Goal: Information Seeking & Learning: Learn about a topic

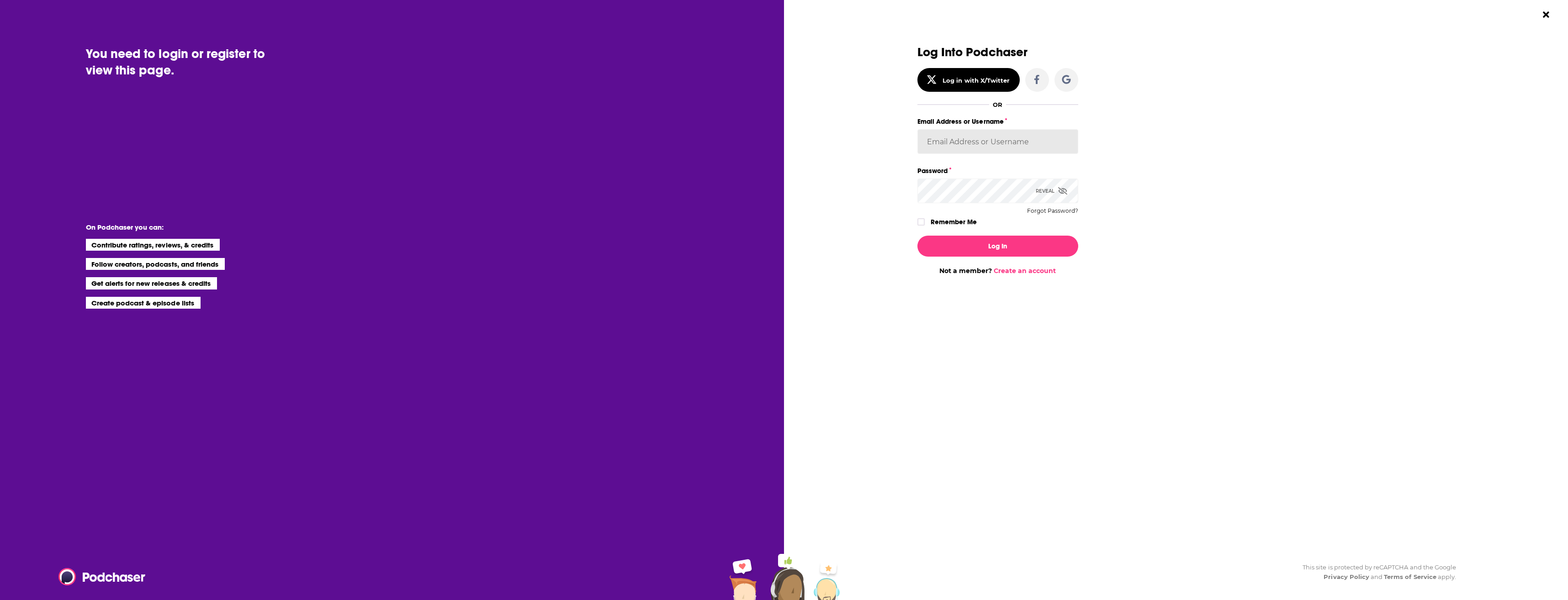
type input "alisontucker"
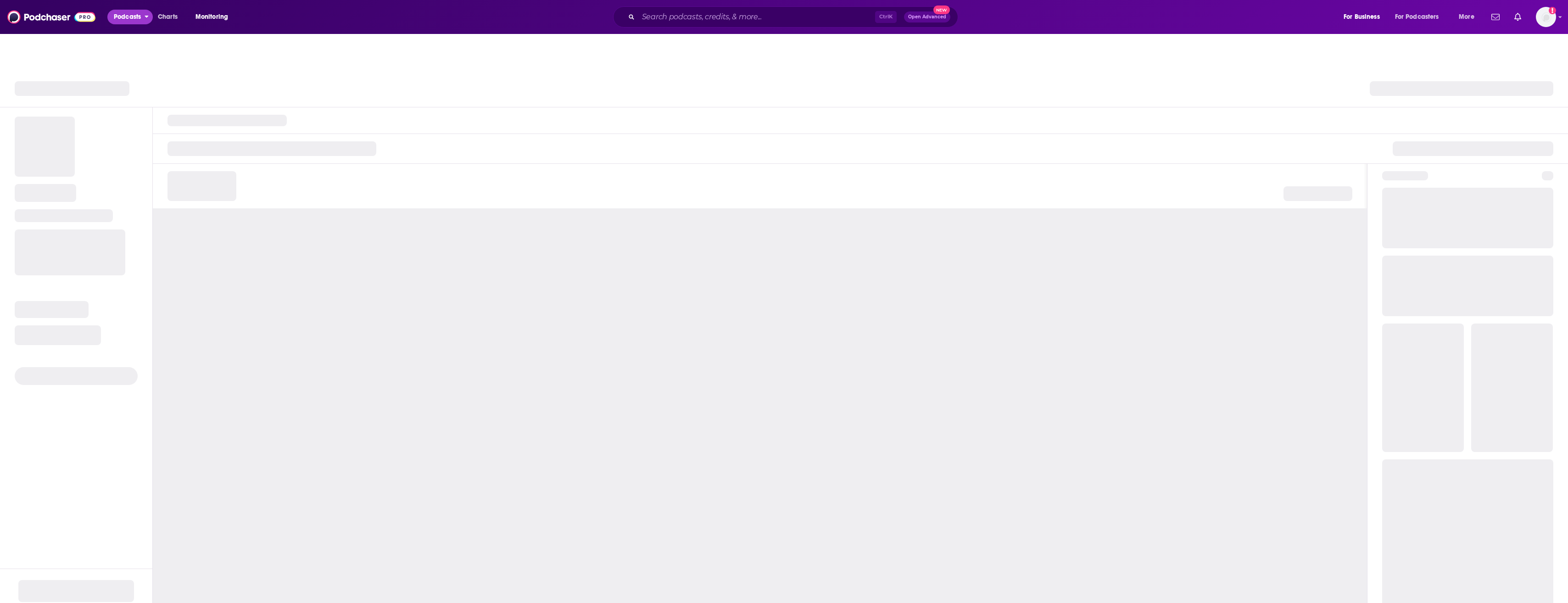
click at [135, 13] on span "Podcasts" at bounding box center [127, 17] width 27 height 13
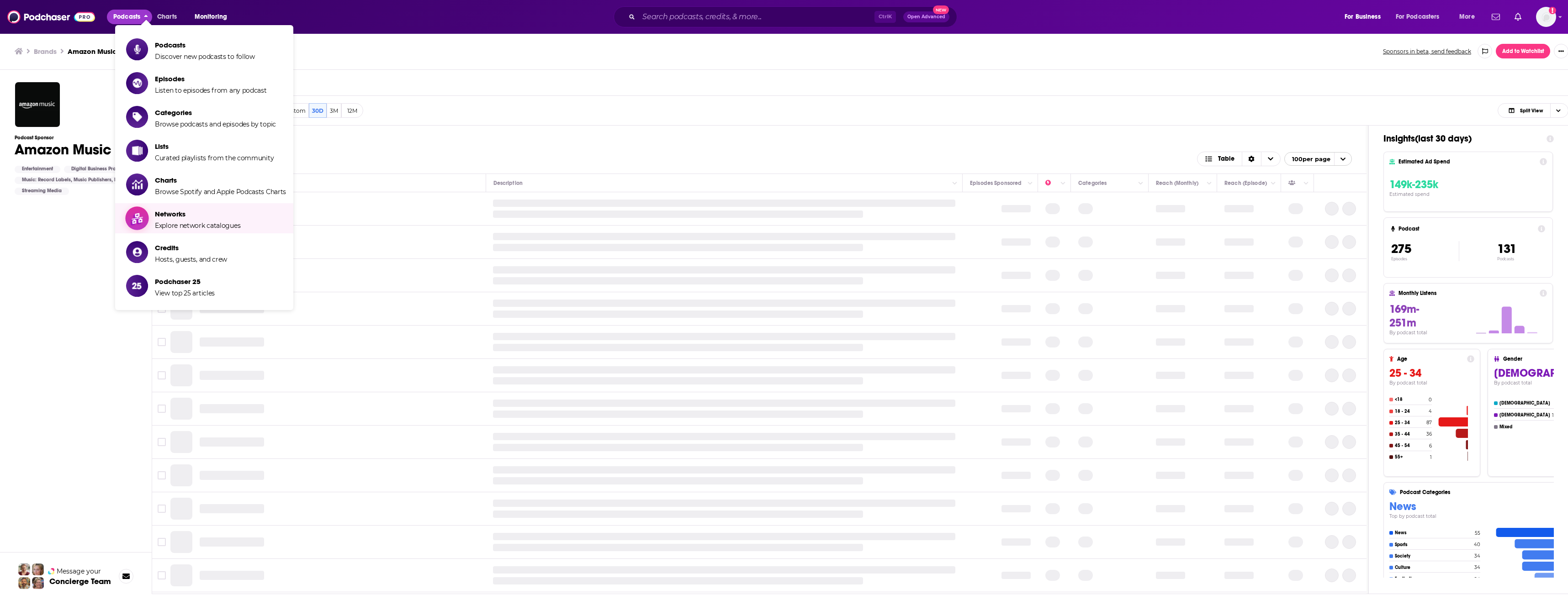
click at [211, 217] on span "Networks" at bounding box center [197, 214] width 85 height 9
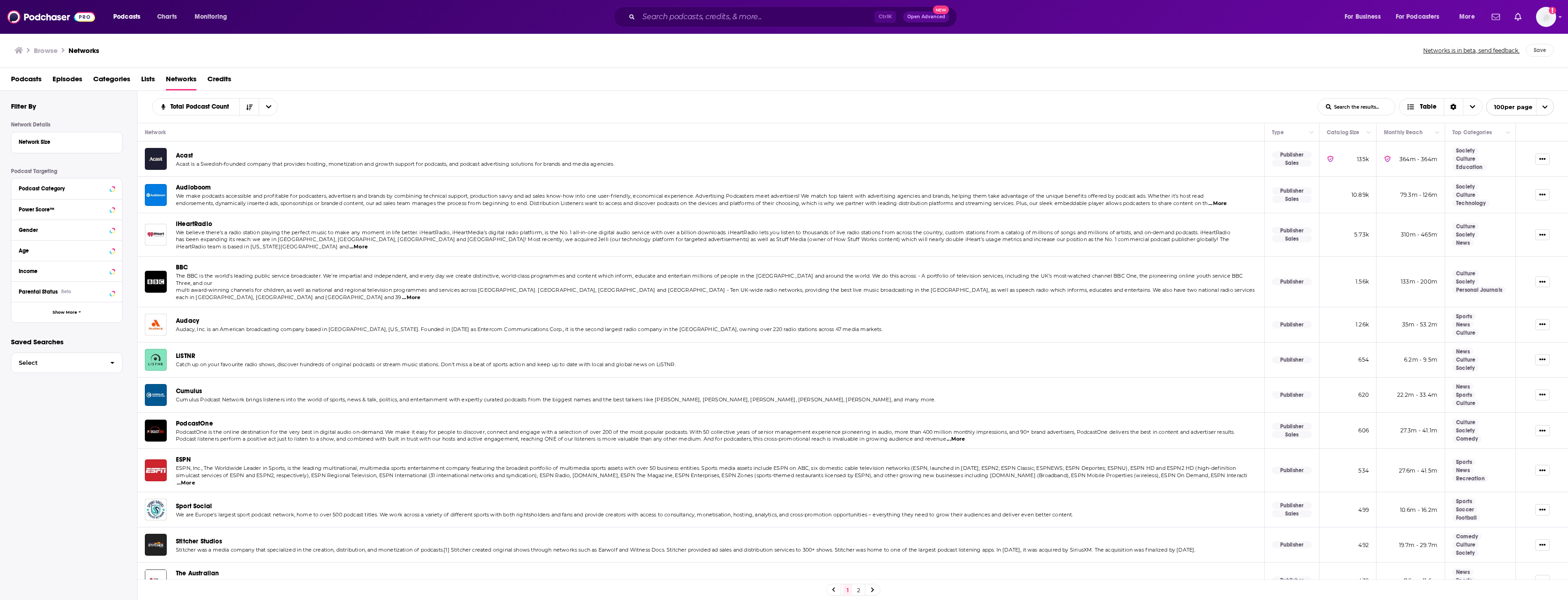
click at [195, 189] on span "Audioboom" at bounding box center [194, 187] width 35 height 8
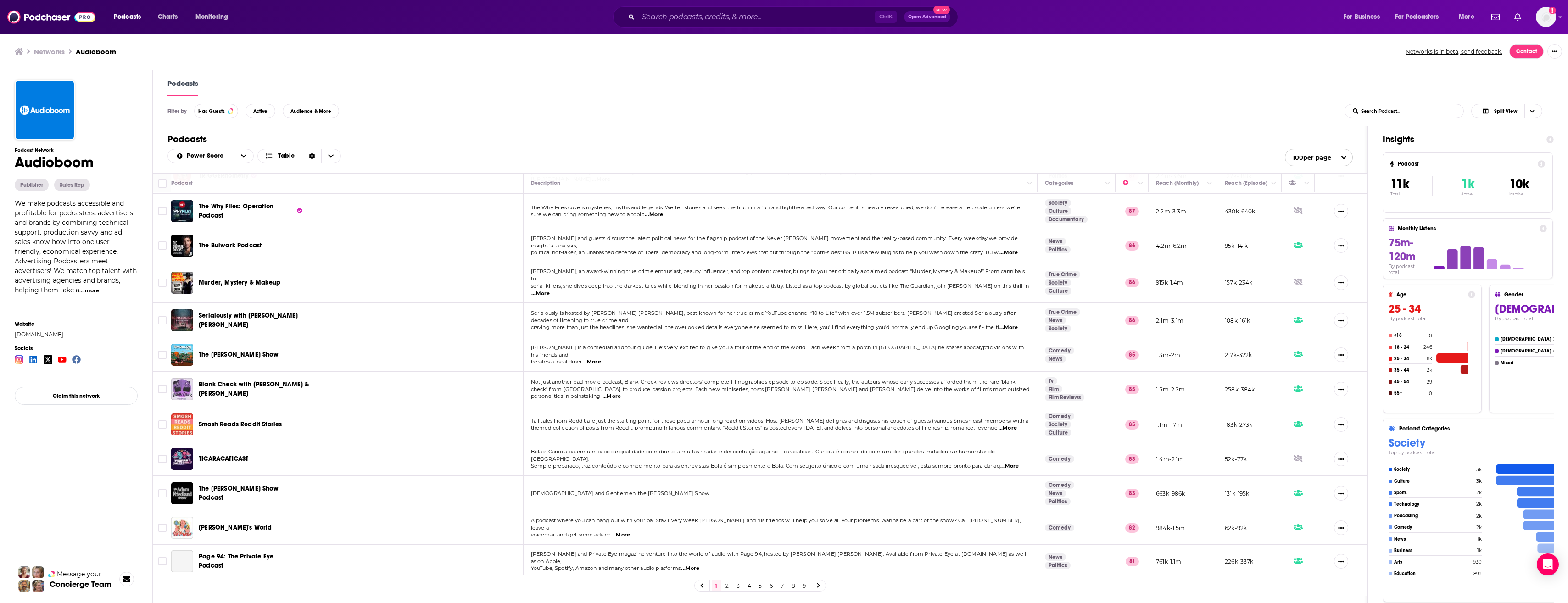
scroll to position [146, 0]
click at [1408, 492] on h4 "Sports" at bounding box center [1434, 493] width 80 height 6
click at [326, 159] on span "Choose View" at bounding box center [331, 156] width 20 height 14
click at [332, 157] on icon "Choose View" at bounding box center [331, 156] width 6 height 7
click at [244, 154] on icon "open menu" at bounding box center [243, 156] width 6 height 7
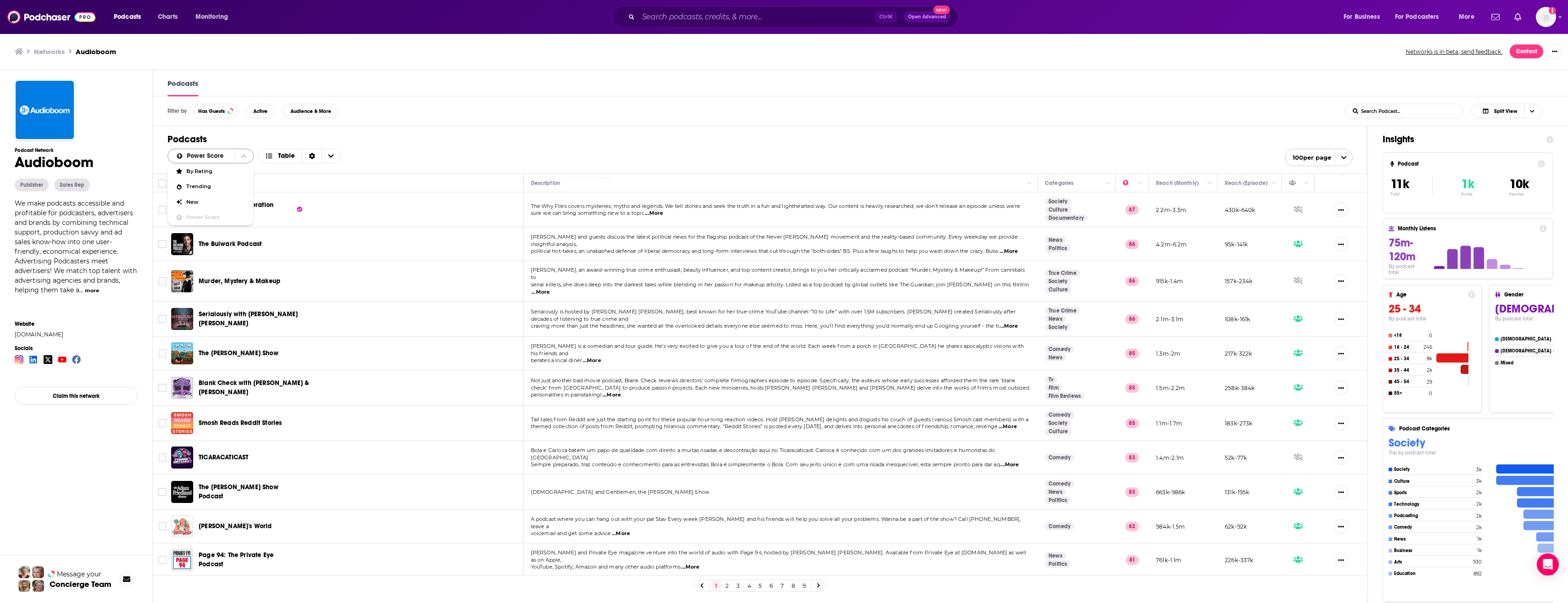
click at [242, 154] on icon "close menu" at bounding box center [243, 156] width 6 height 7
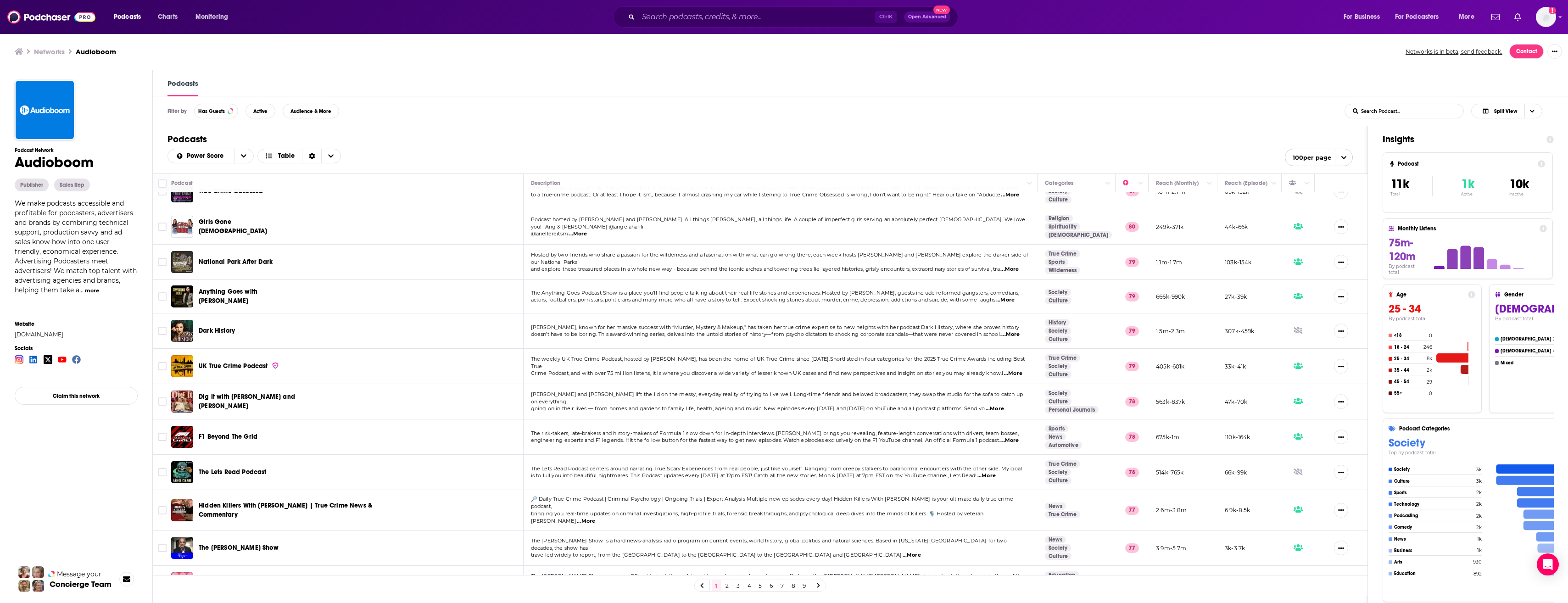
scroll to position [550, 0]
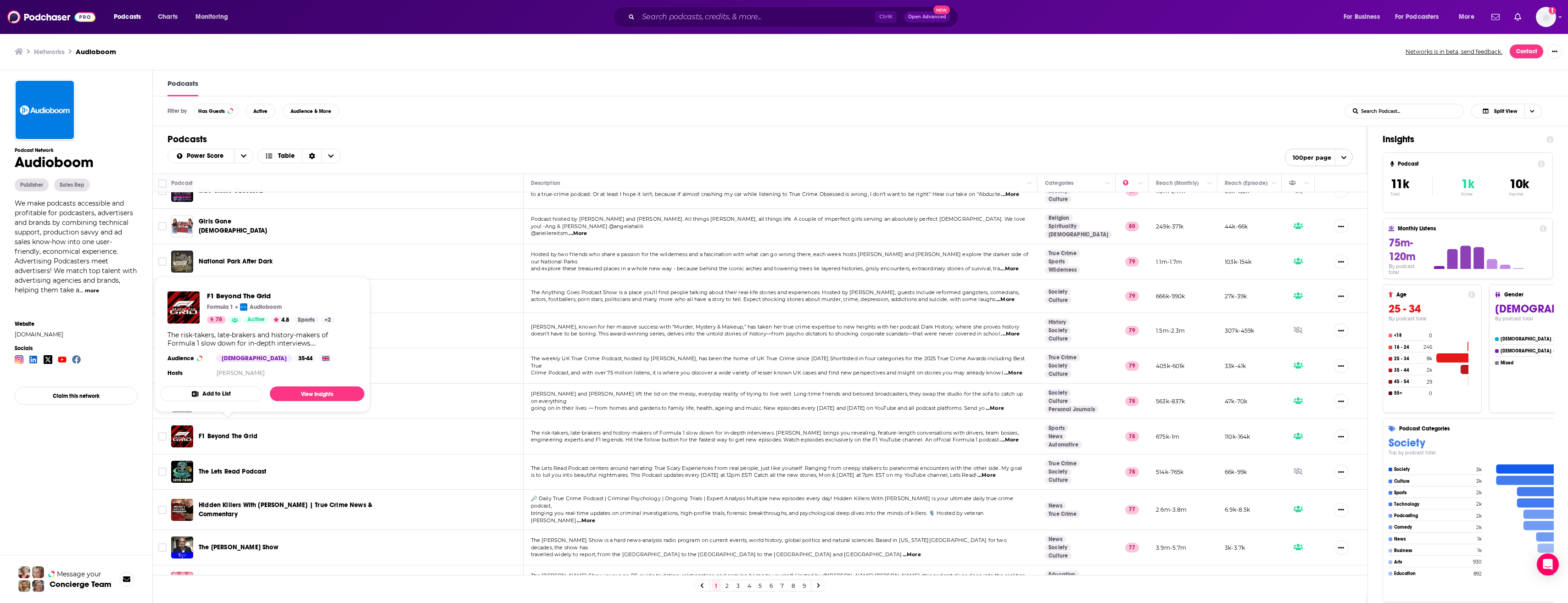
click at [235, 432] on span "F1 Beyond The Grid" at bounding box center [228, 436] width 59 height 8
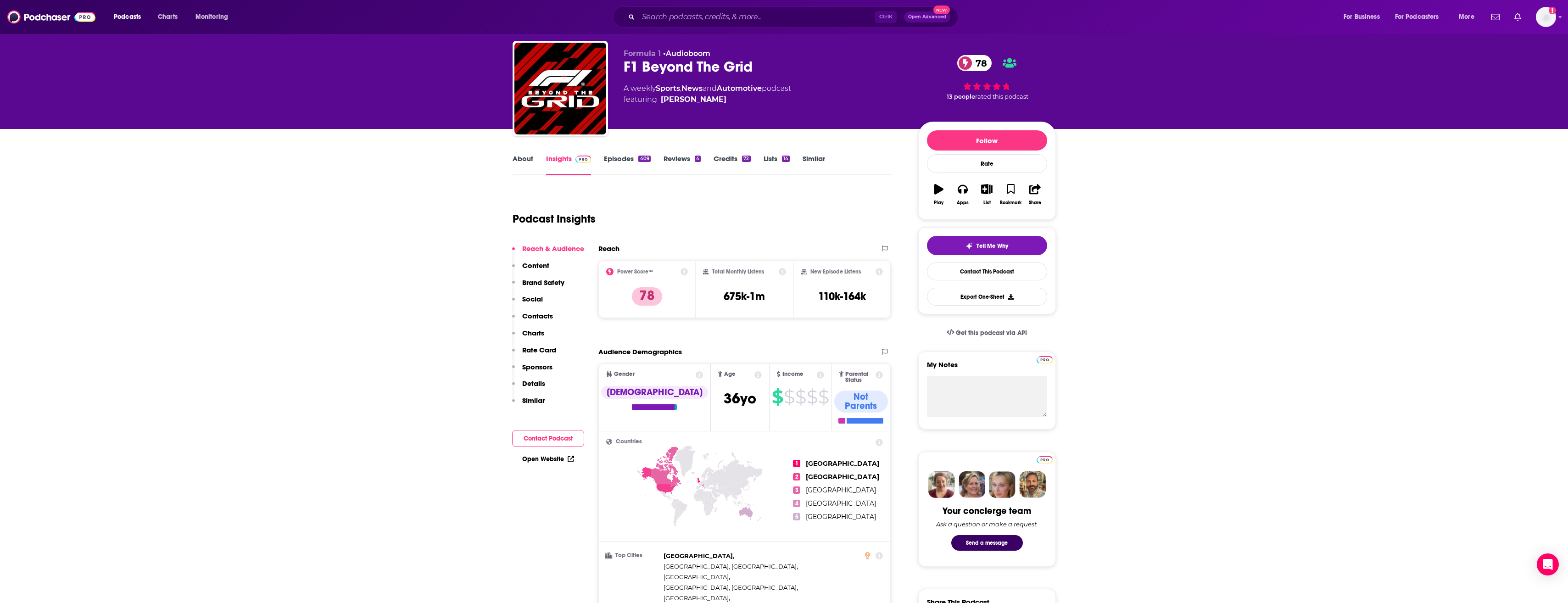
scroll to position [19, 0]
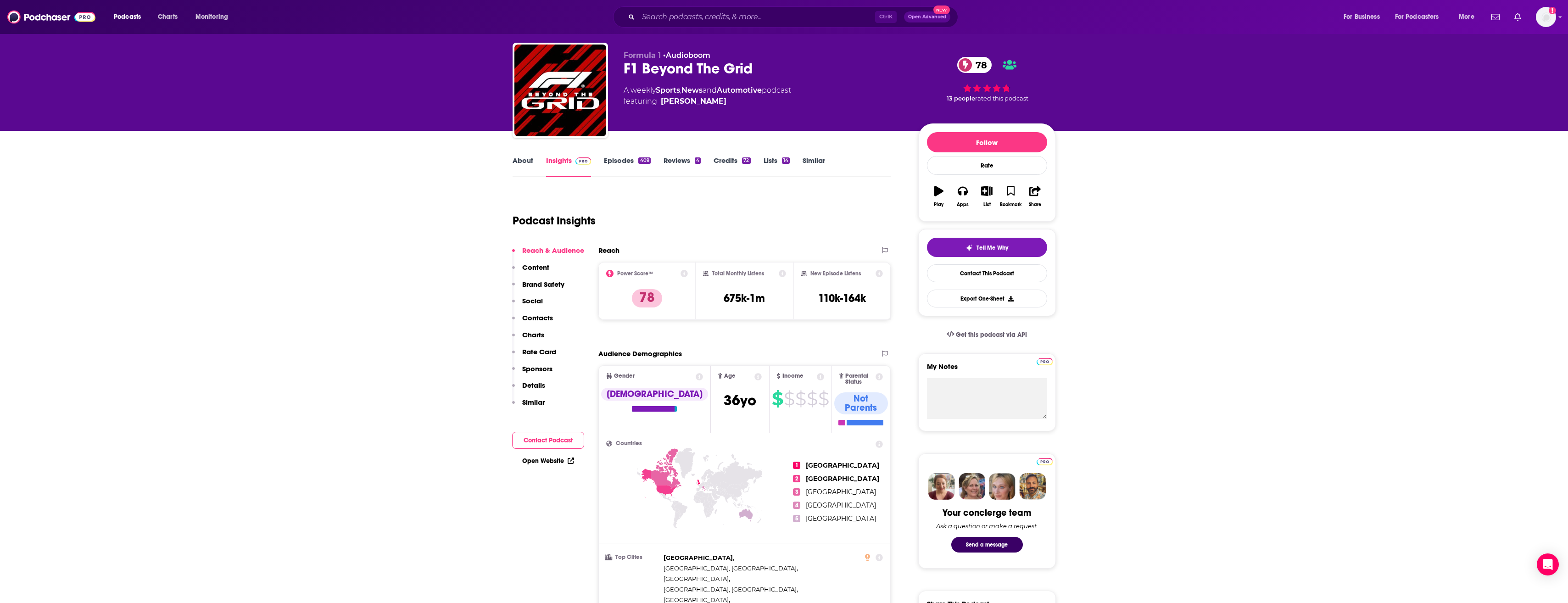
click at [619, 160] on link "Episodes 409" at bounding box center [627, 166] width 46 height 21
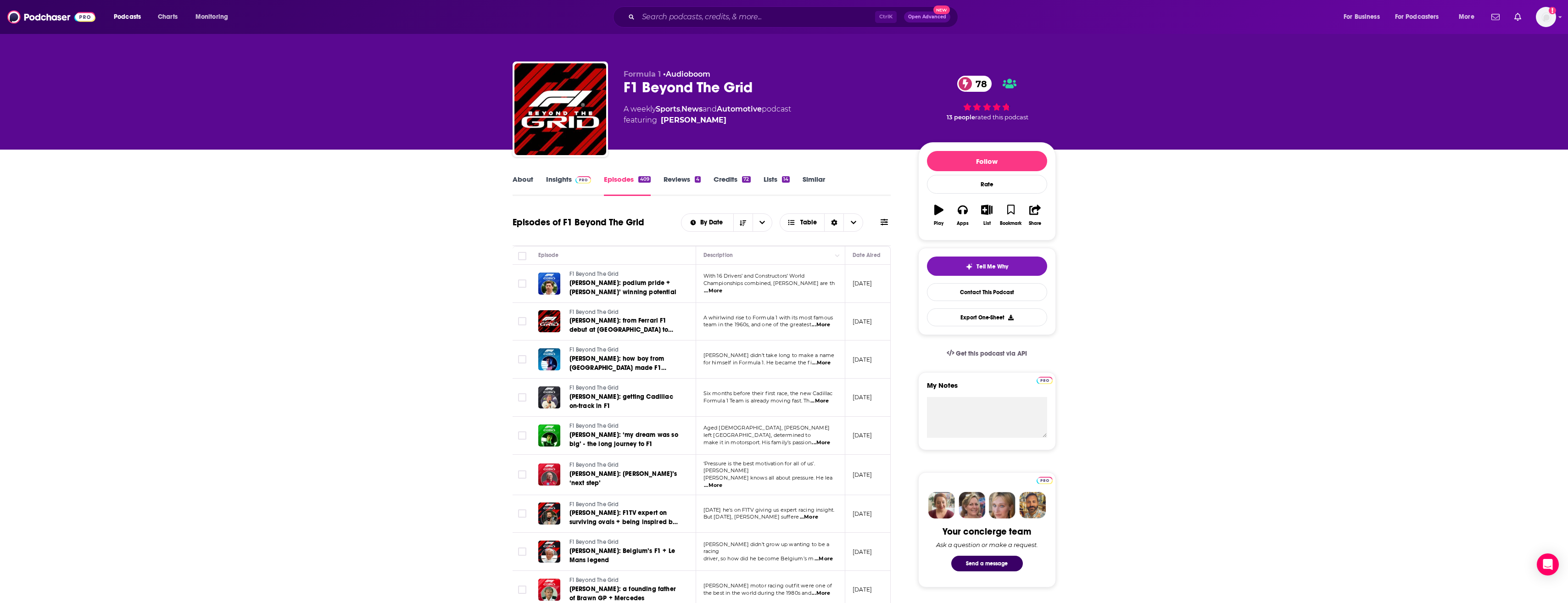
click at [565, 183] on link "Insights" at bounding box center [569, 185] width 45 height 21
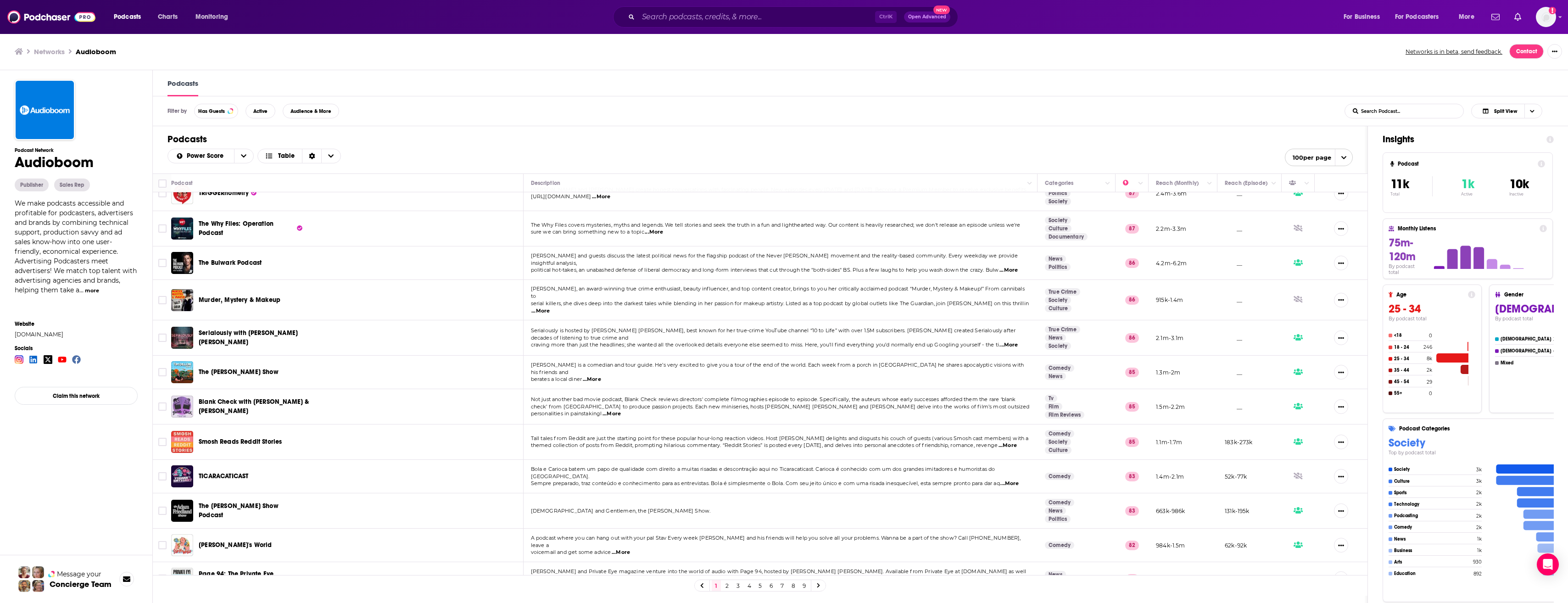
scroll to position [130, 0]
click at [1017, 440] on span "...More" at bounding box center [1007, 444] width 18 height 7
click at [453, 458] on td "TICARACATICAST" at bounding box center [347, 475] width 352 height 34
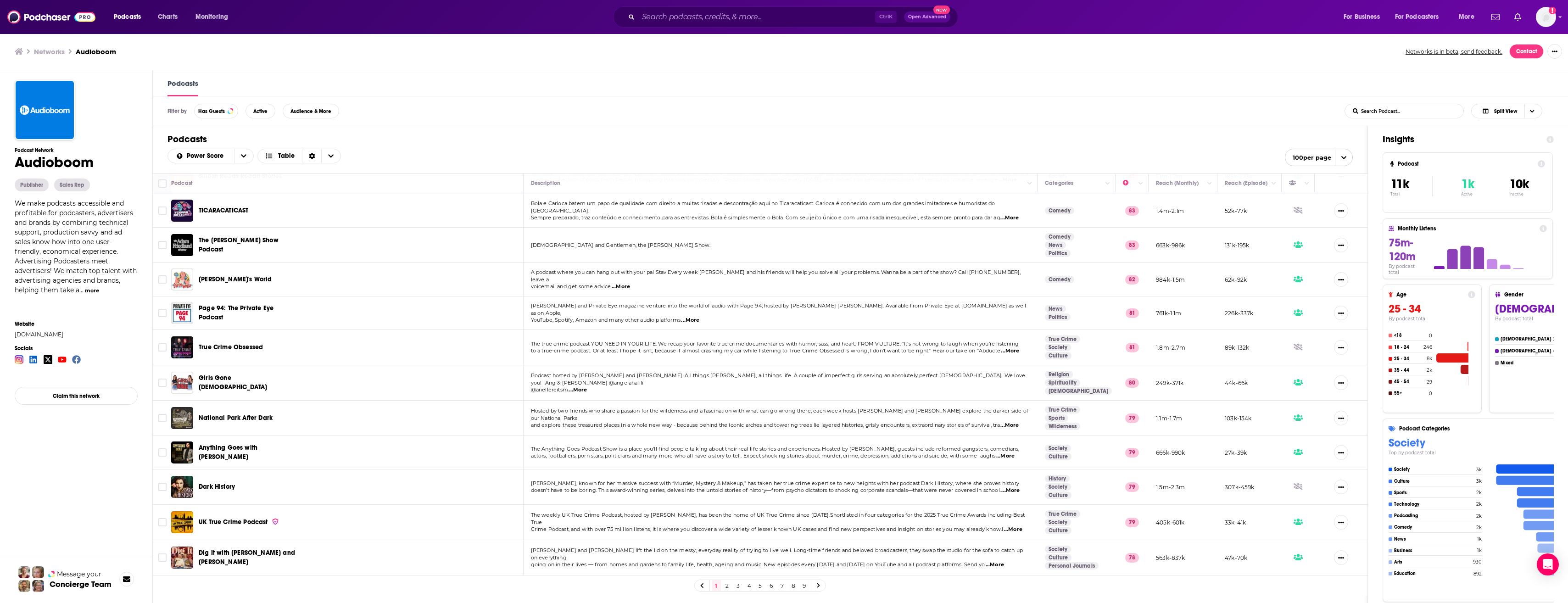
scroll to position [395, 0]
click at [1015, 451] on span "...More" at bounding box center [1006, 455] width 18 height 7
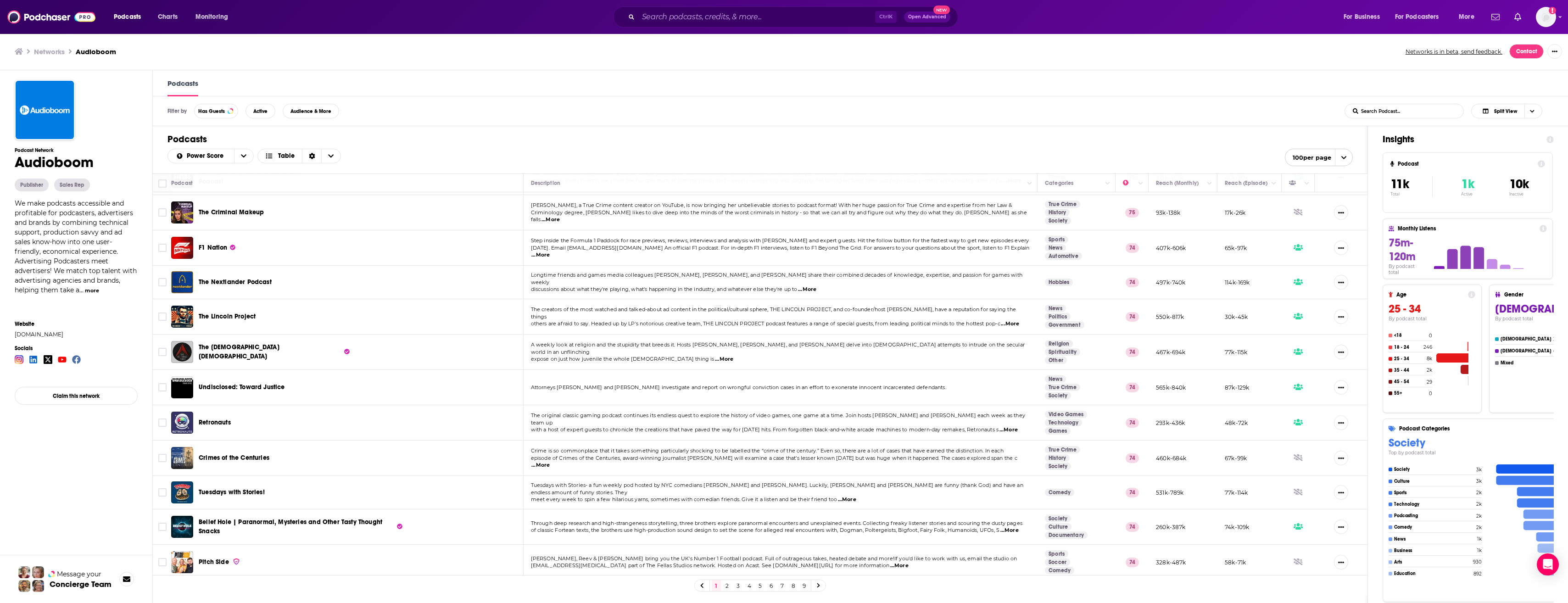
scroll to position [1525, 0]
click at [1018, 426] on span "...More" at bounding box center [1009, 429] width 18 height 7
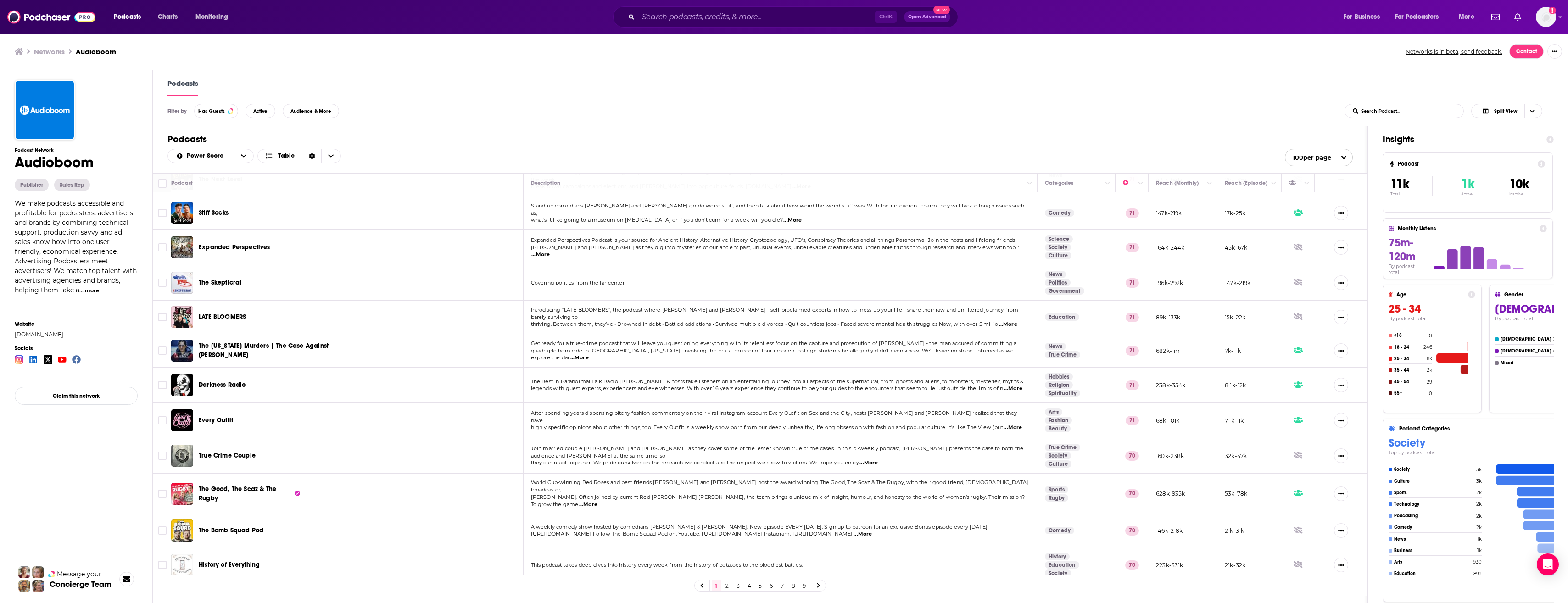
scroll to position [2482, 0]
click at [597, 500] on span "...More" at bounding box center [588, 504] width 18 height 7
click at [494, 513] on td "The Bomb Squad Pod" at bounding box center [347, 530] width 352 height 34
click at [243, 484] on span "The Good, The Scaz & The Rugby" at bounding box center [237, 493] width 78 height 17
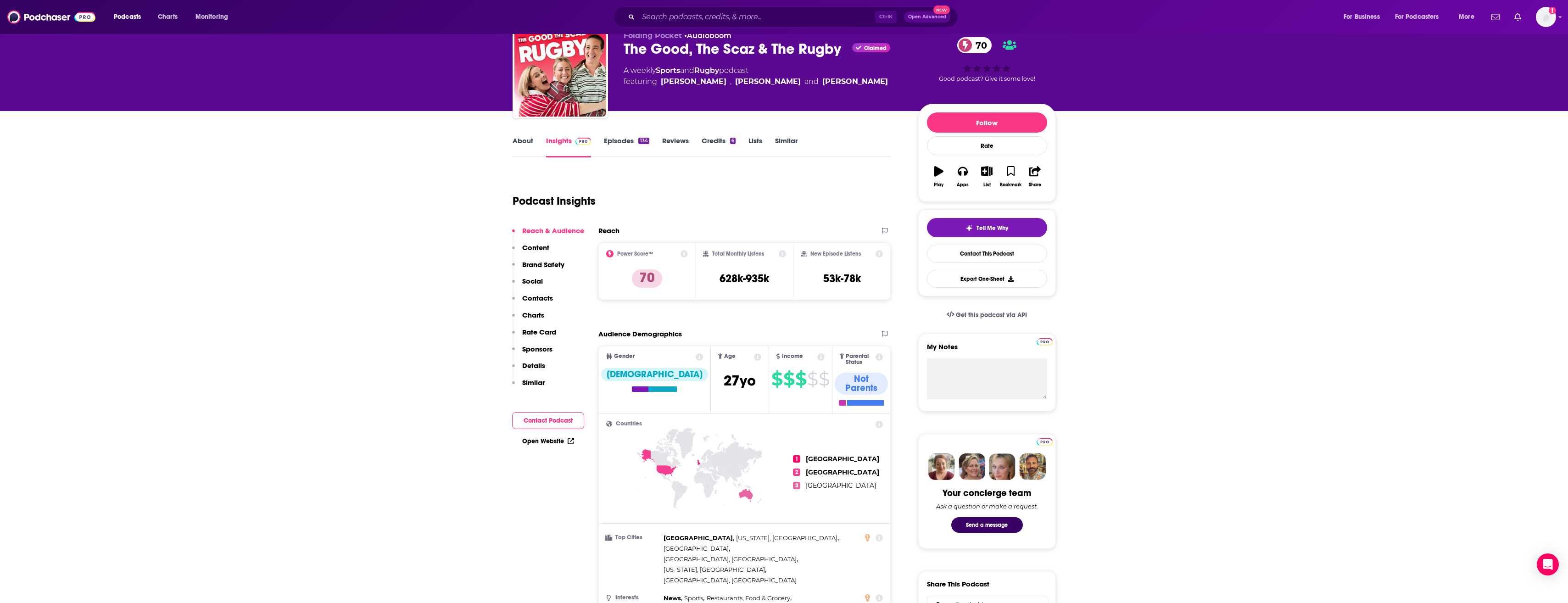
scroll to position [13, 0]
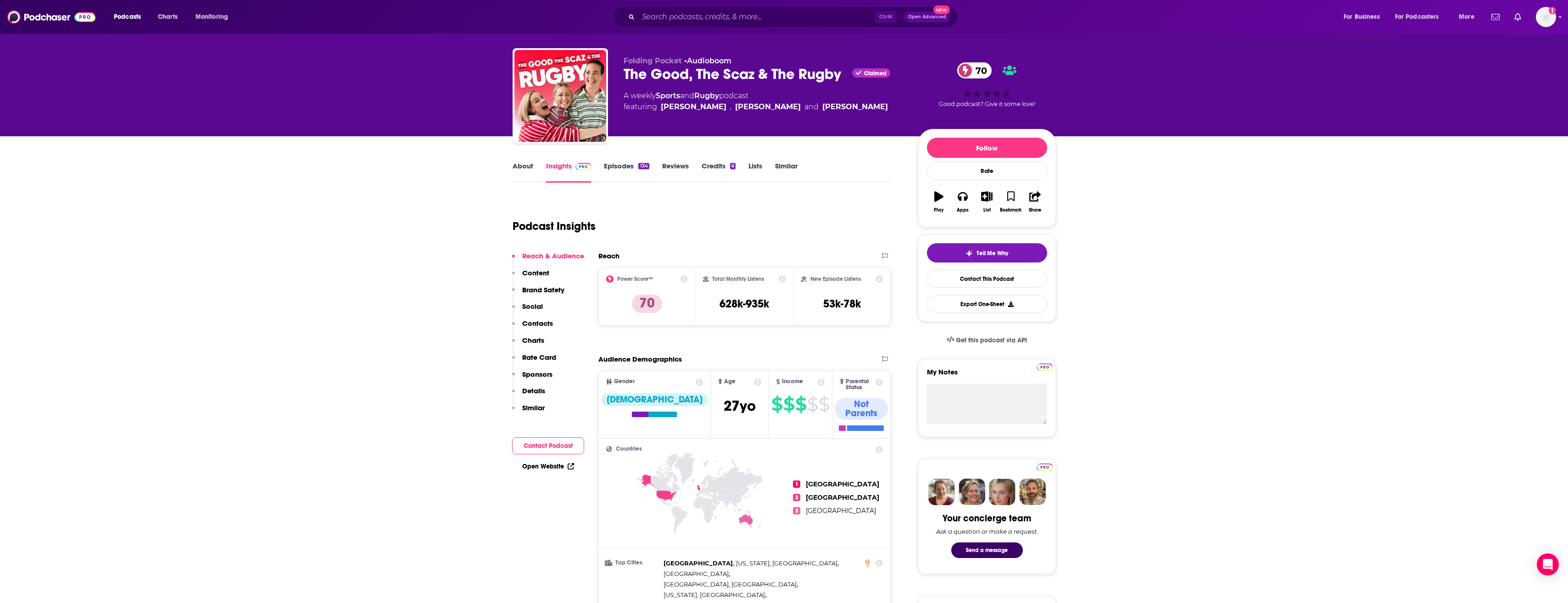
click at [635, 170] on link "Episodes 134" at bounding box center [627, 172] width 45 height 21
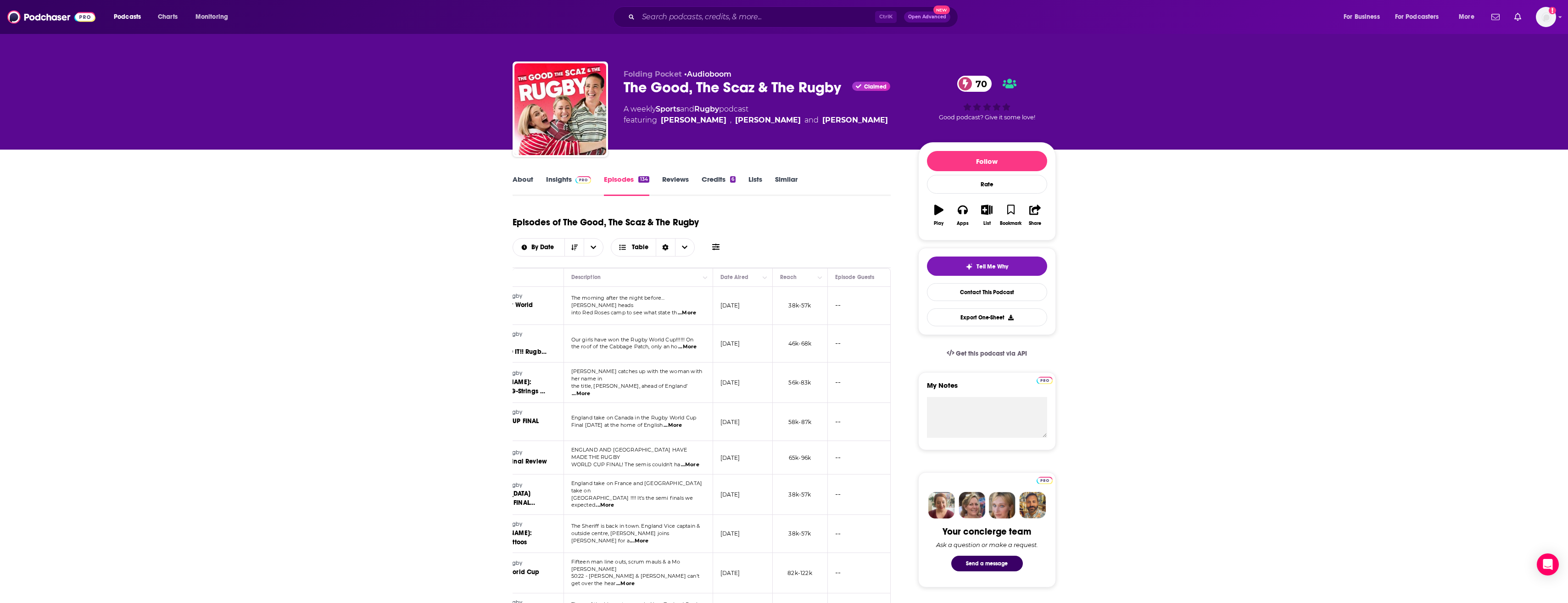
scroll to position [0, 133]
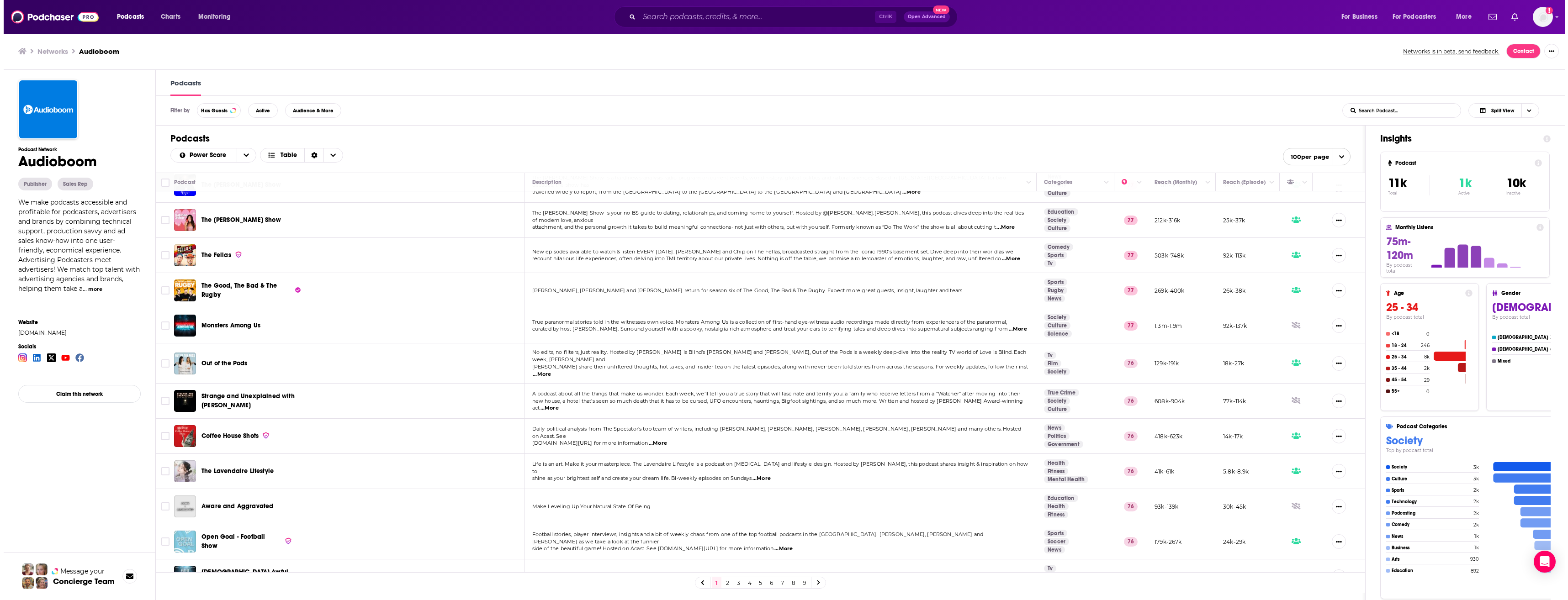
scroll to position [907, 0]
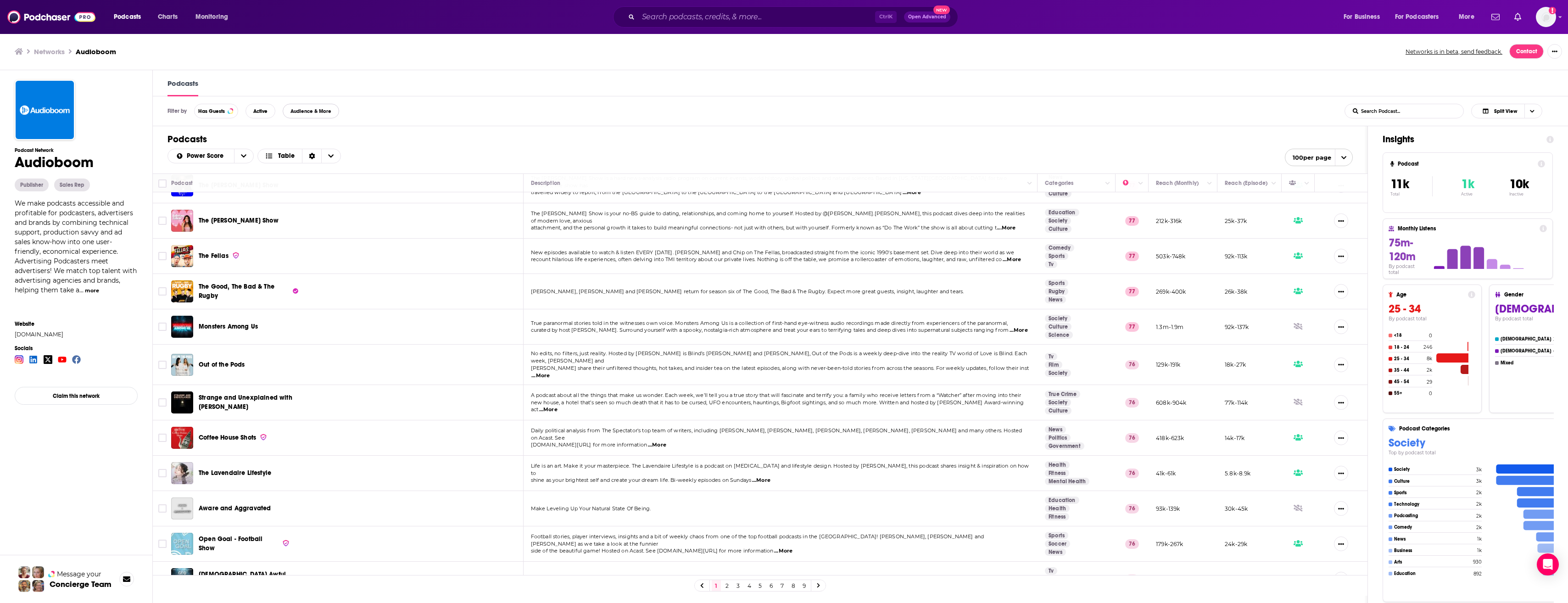
click at [320, 116] on button "Audience & More" at bounding box center [311, 111] width 56 height 15
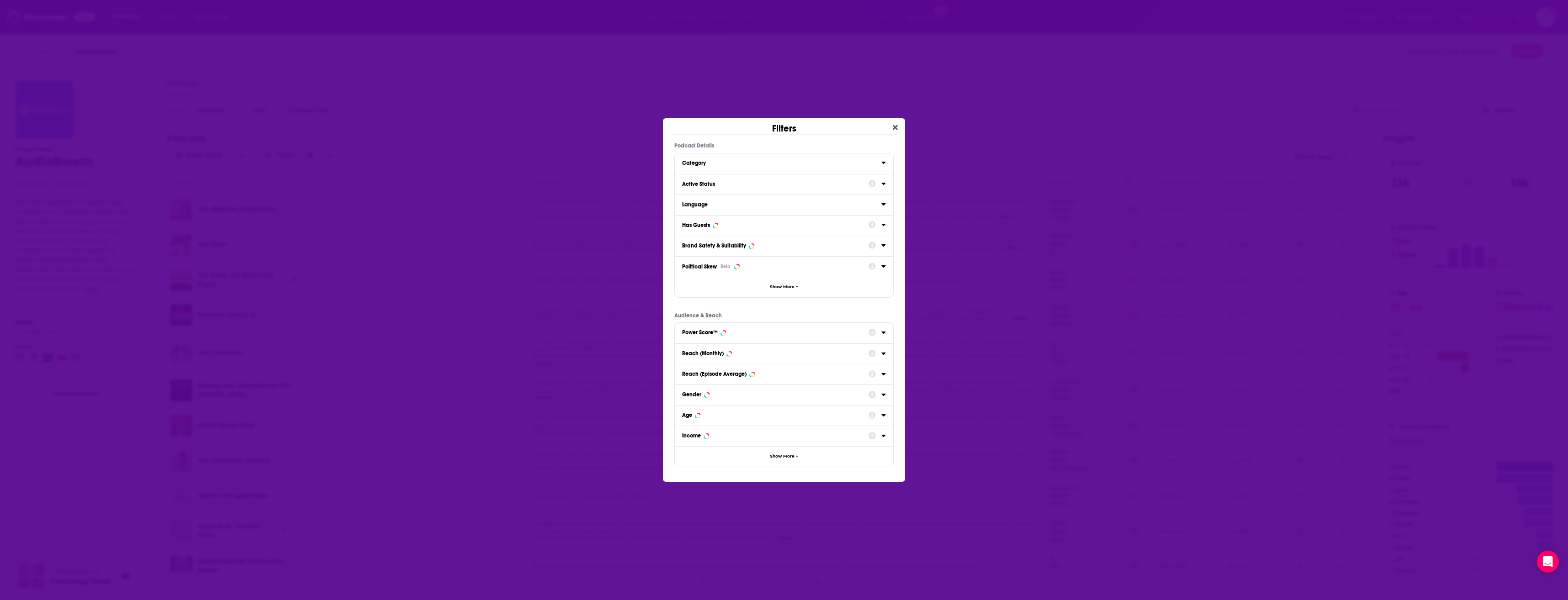
click at [883, 163] on icon "Dialog" at bounding box center [883, 163] width 4 height 2
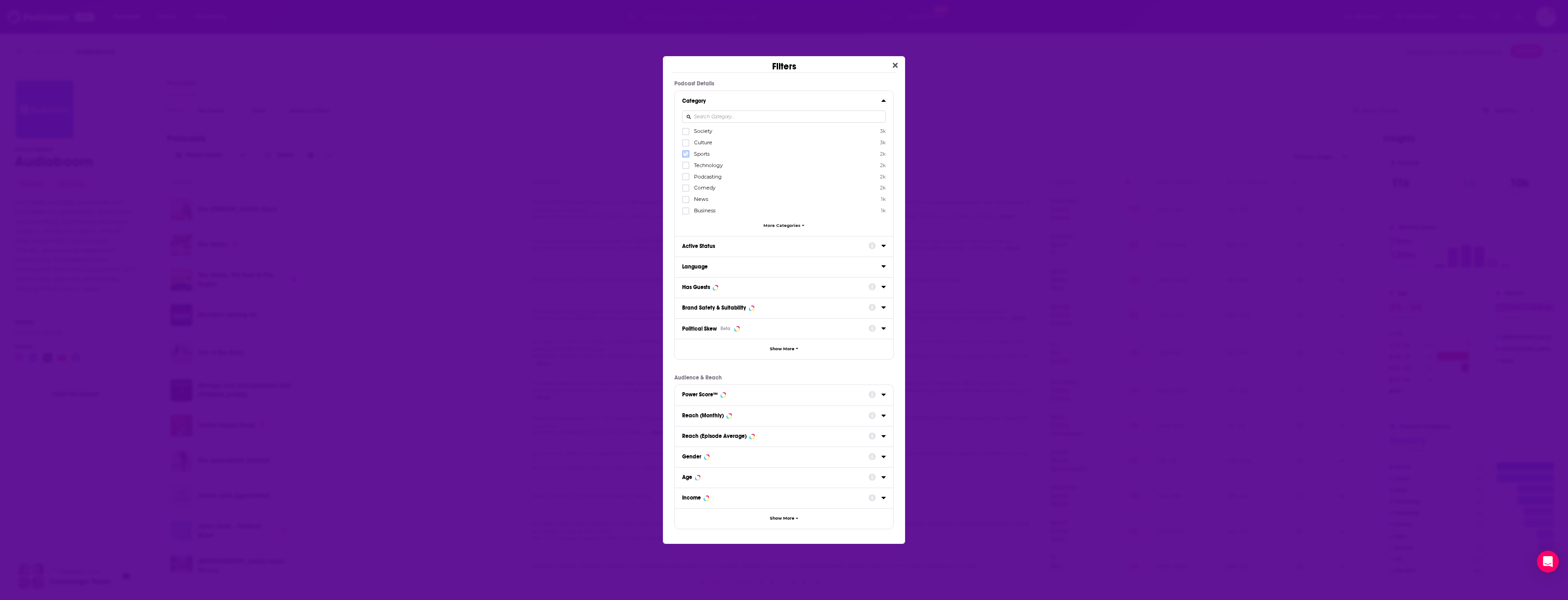
click at [687, 153] on icon "Dialog" at bounding box center [685, 153] width 5 height 5
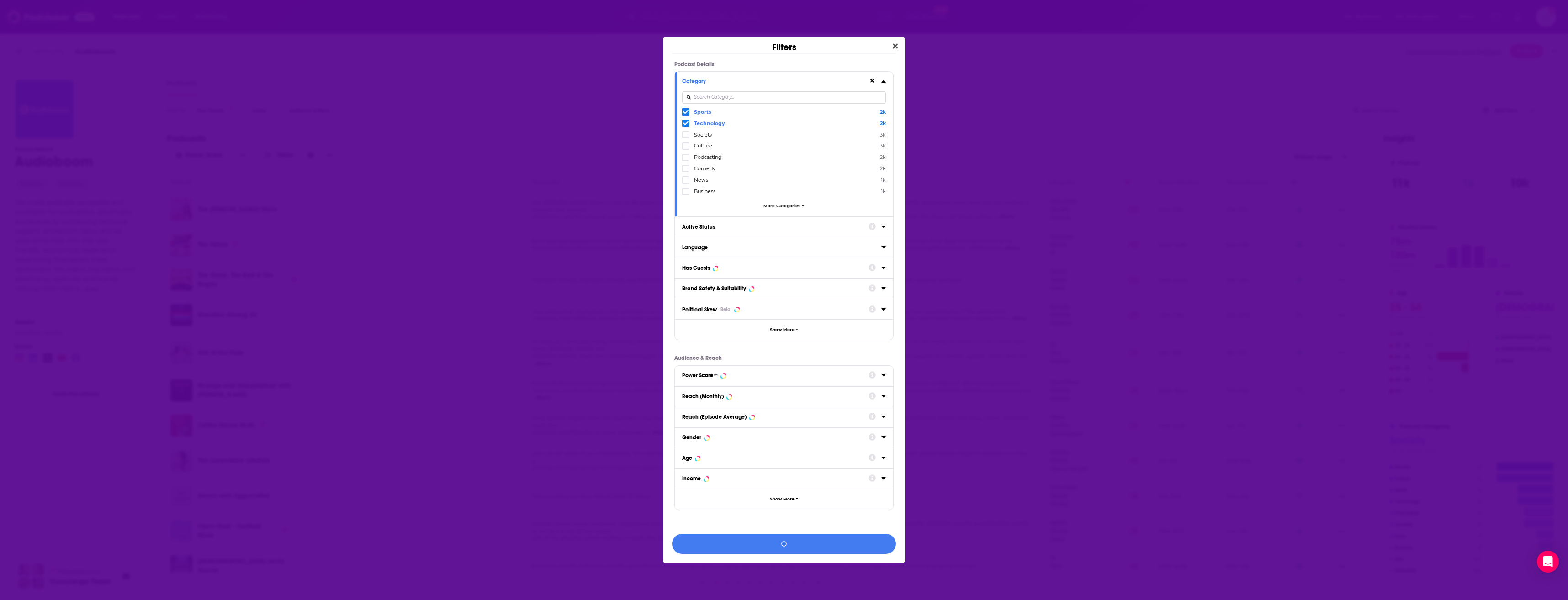
click at [794, 206] on span "More Categories" at bounding box center [782, 206] width 37 height 5
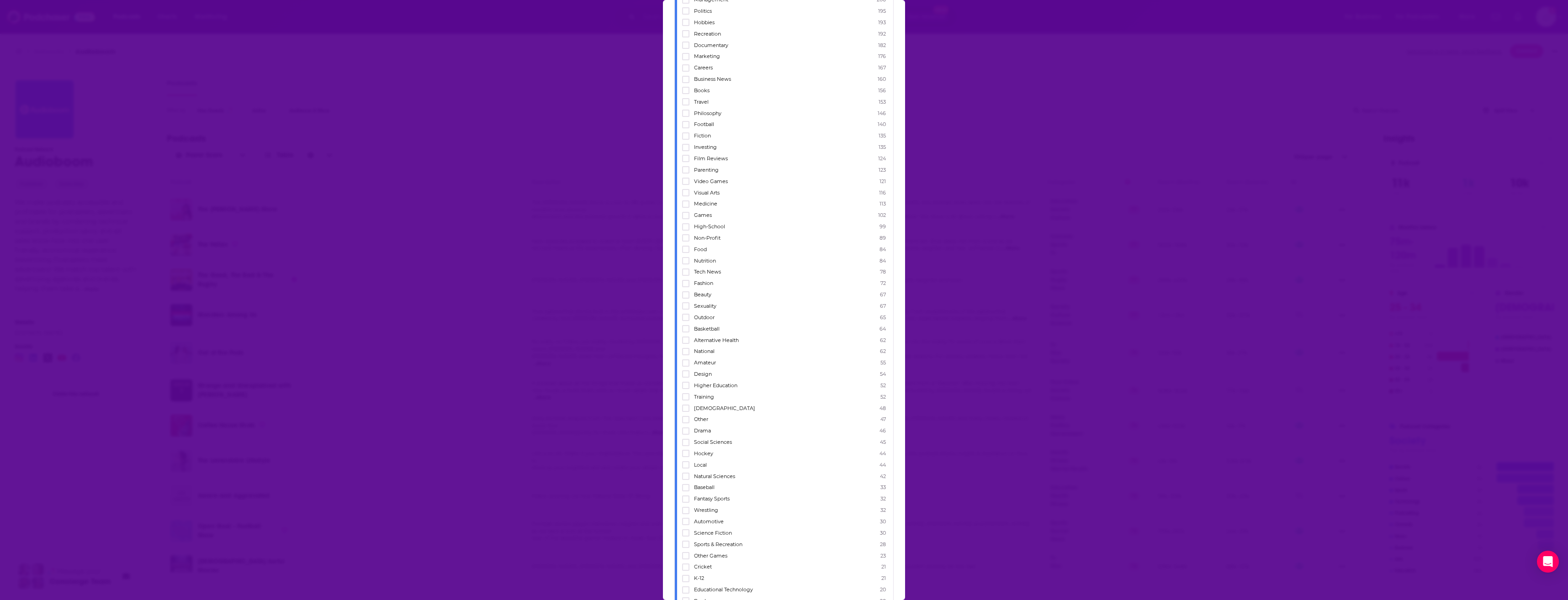
scroll to position [438, 0]
click at [687, 284] on icon "Dialog" at bounding box center [685, 284] width 5 height 4
click at [686, 433] on icon "Dialog" at bounding box center [685, 433] width 5 height 4
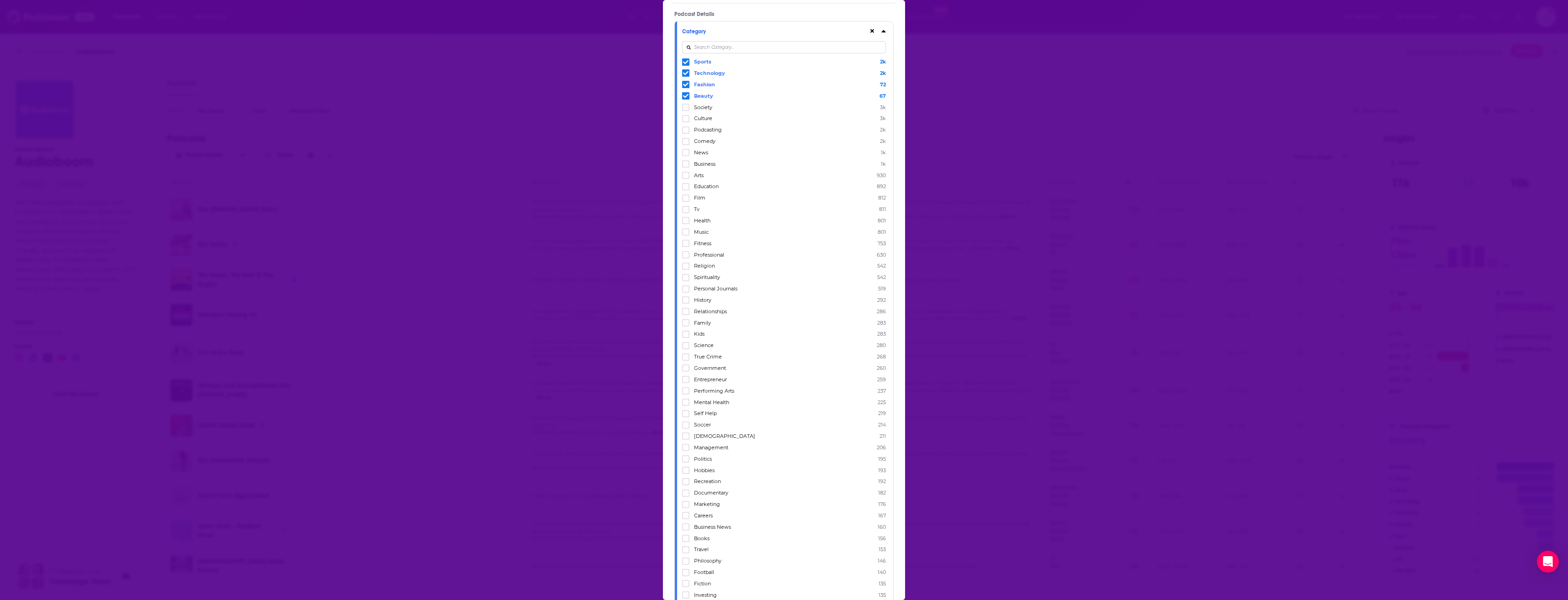
click at [727, 49] on input "Dialog" at bounding box center [784, 47] width 204 height 12
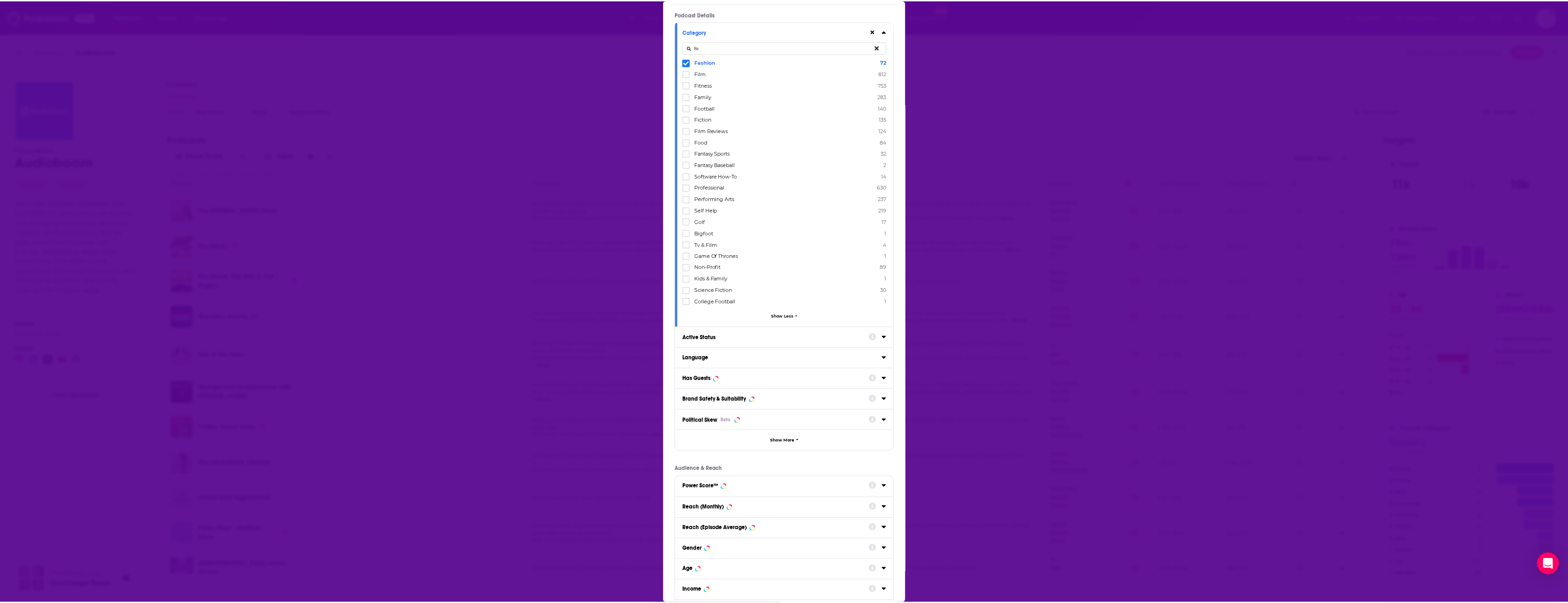
scroll to position [0, 0]
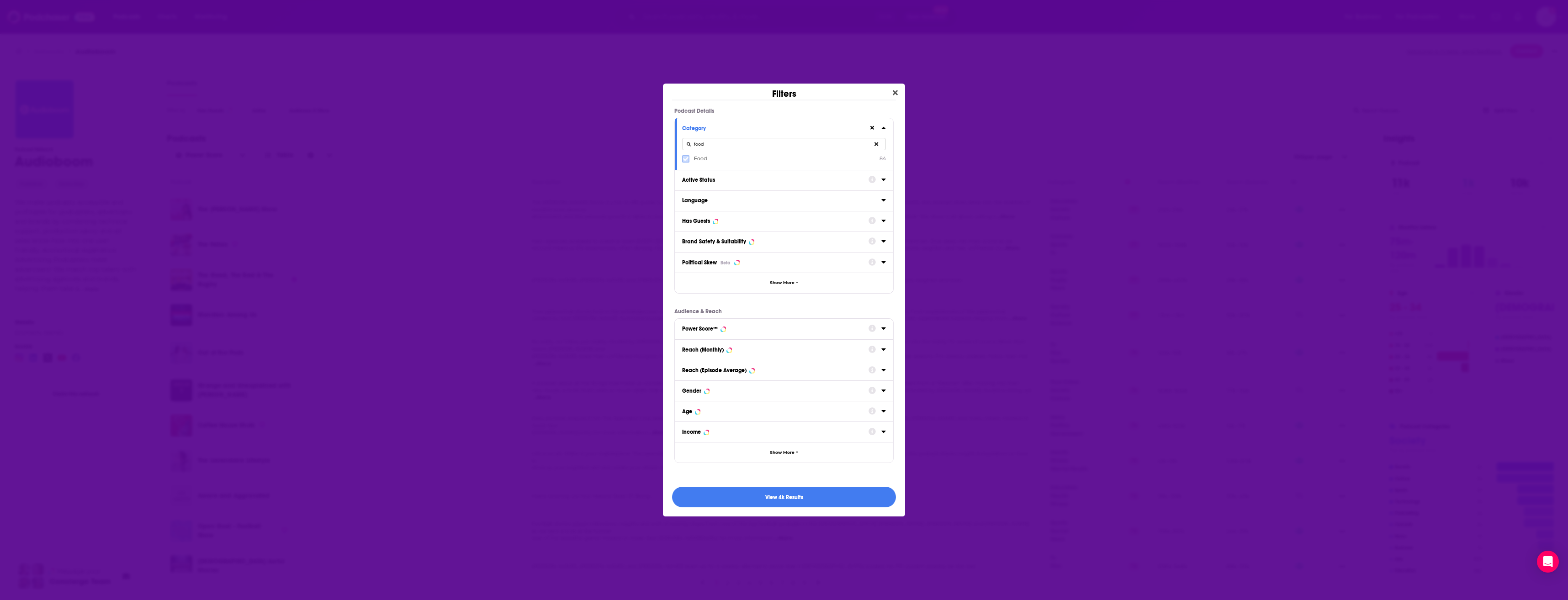
type input "food"
click at [687, 161] on icon "Dialog" at bounding box center [685, 159] width 5 height 5
click at [820, 501] on button "View 4k Results" at bounding box center [784, 497] width 224 height 21
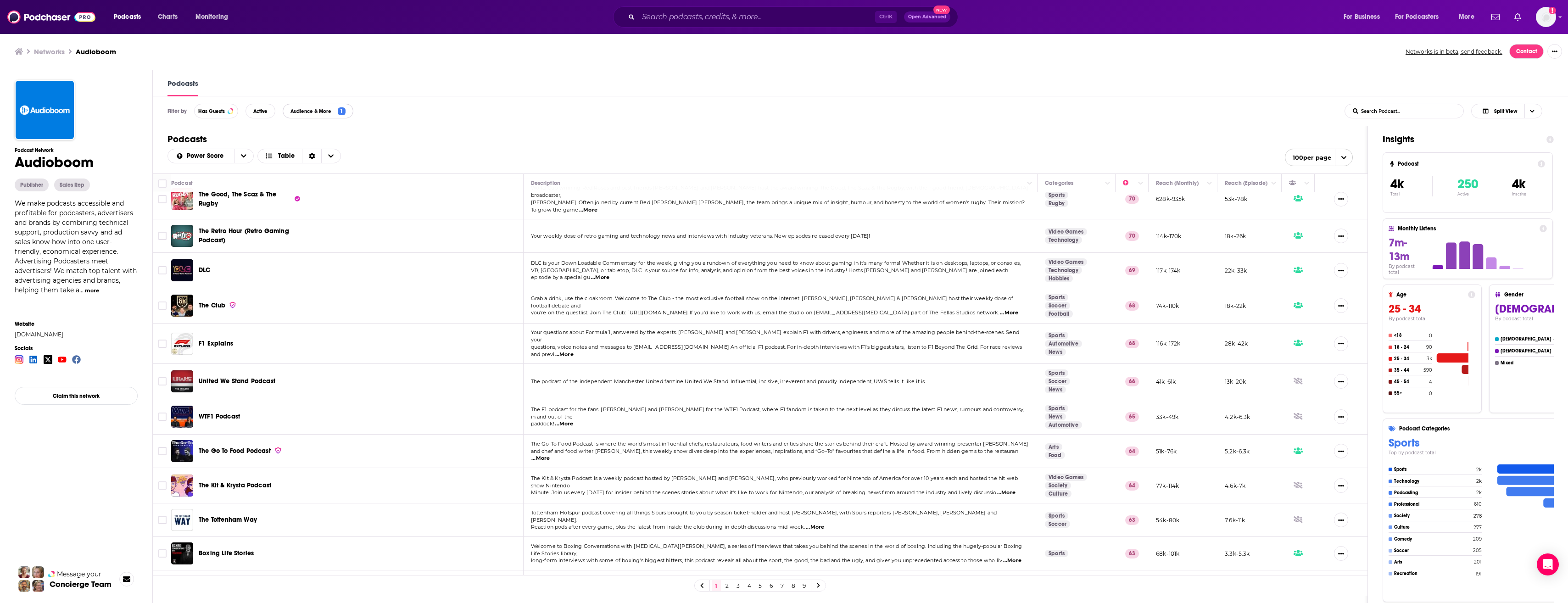
scroll to position [272, 0]
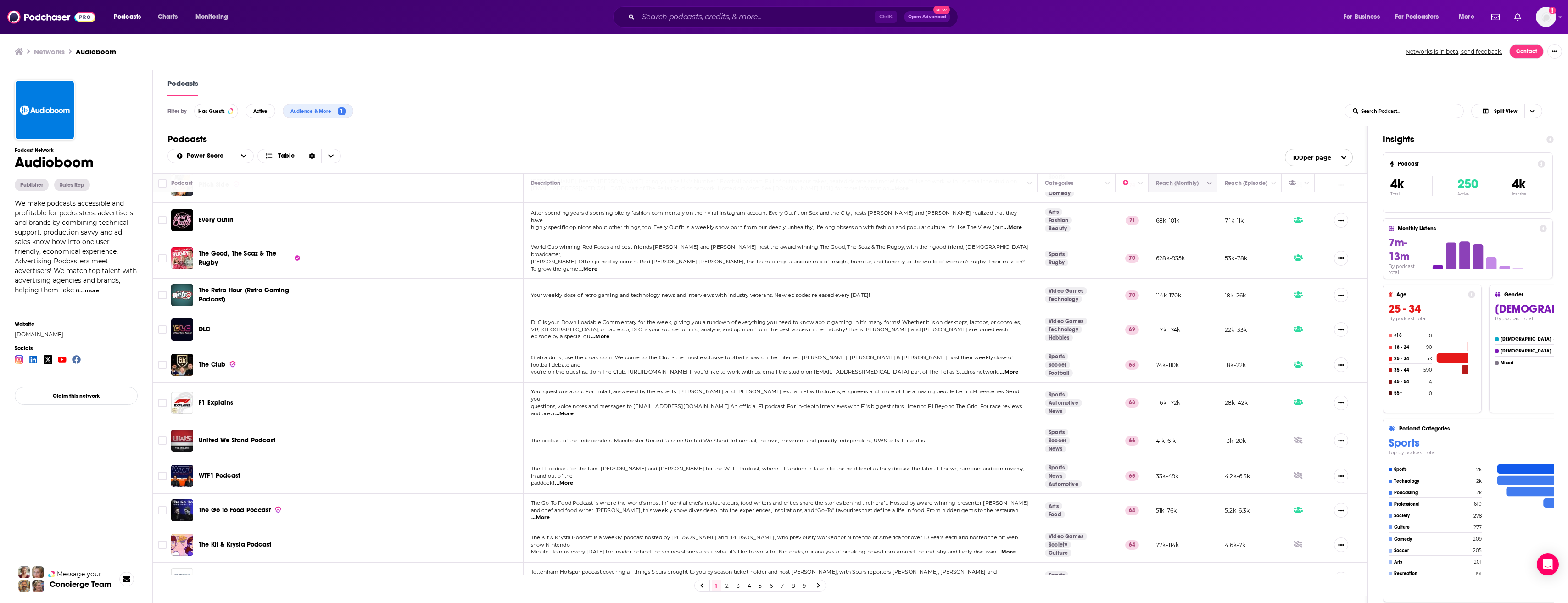
click at [1212, 183] on icon "Column Actions" at bounding box center [1210, 183] width 5 height 3
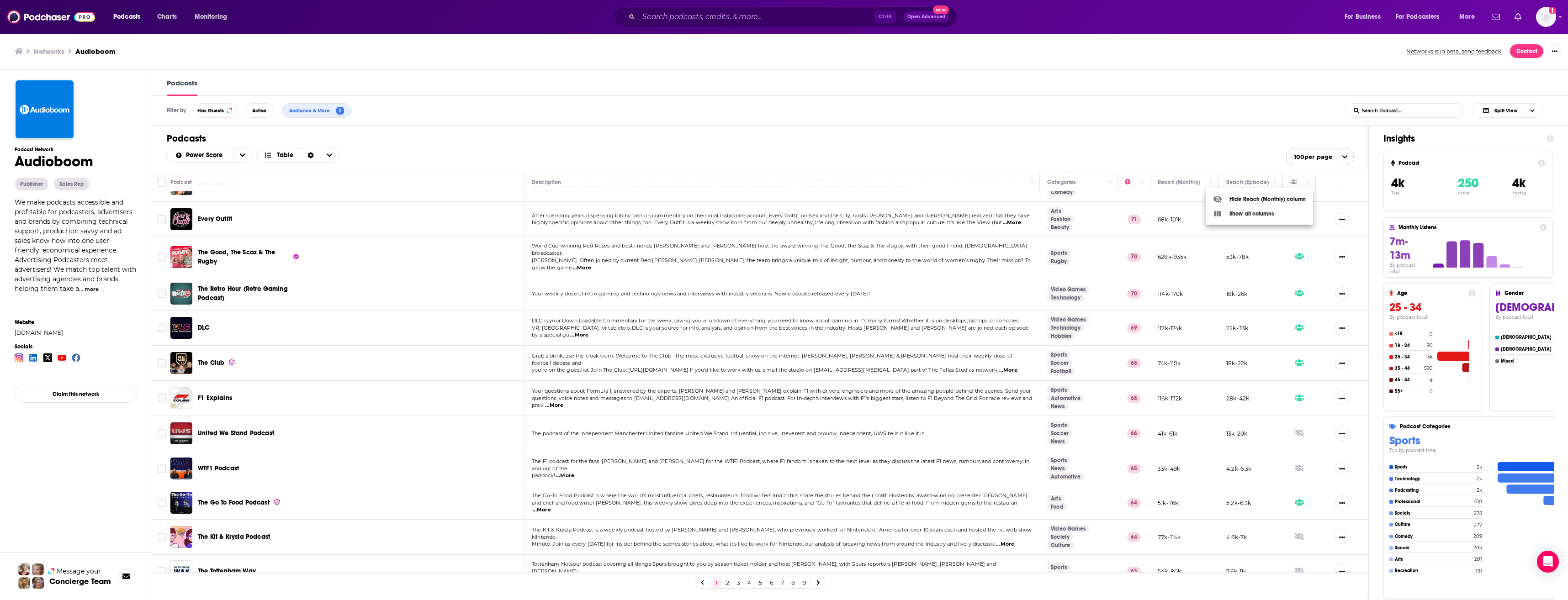
click at [960, 343] on div at bounding box center [784, 300] width 1568 height 600
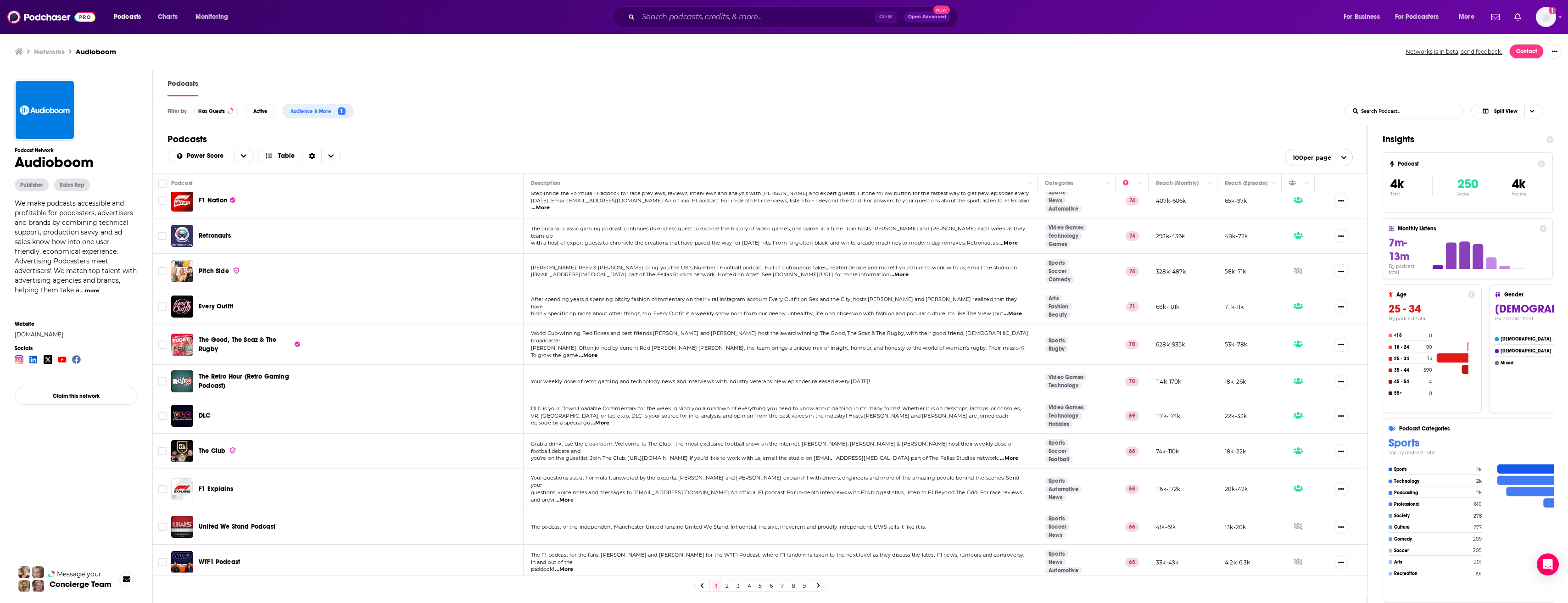
scroll to position [0, 0]
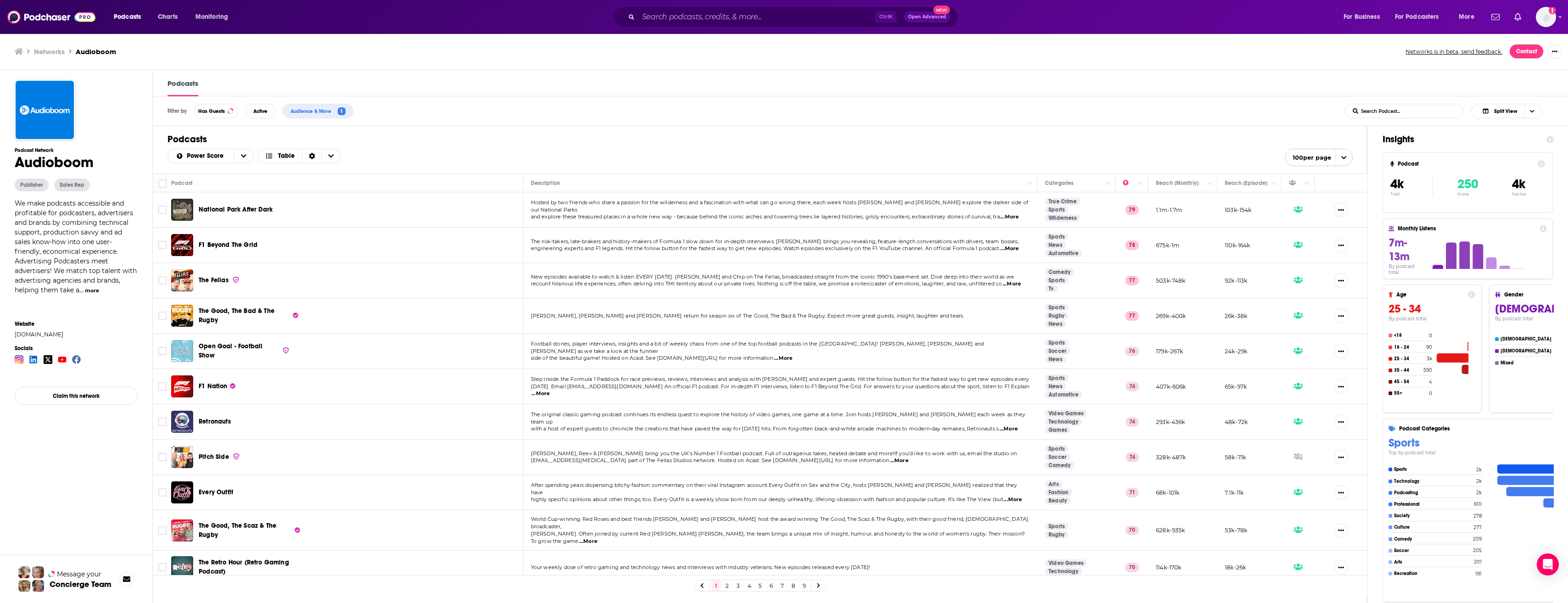
click at [263, 309] on span "The Good, The Bad & The Rugby" at bounding box center [237, 316] width 76 height 17
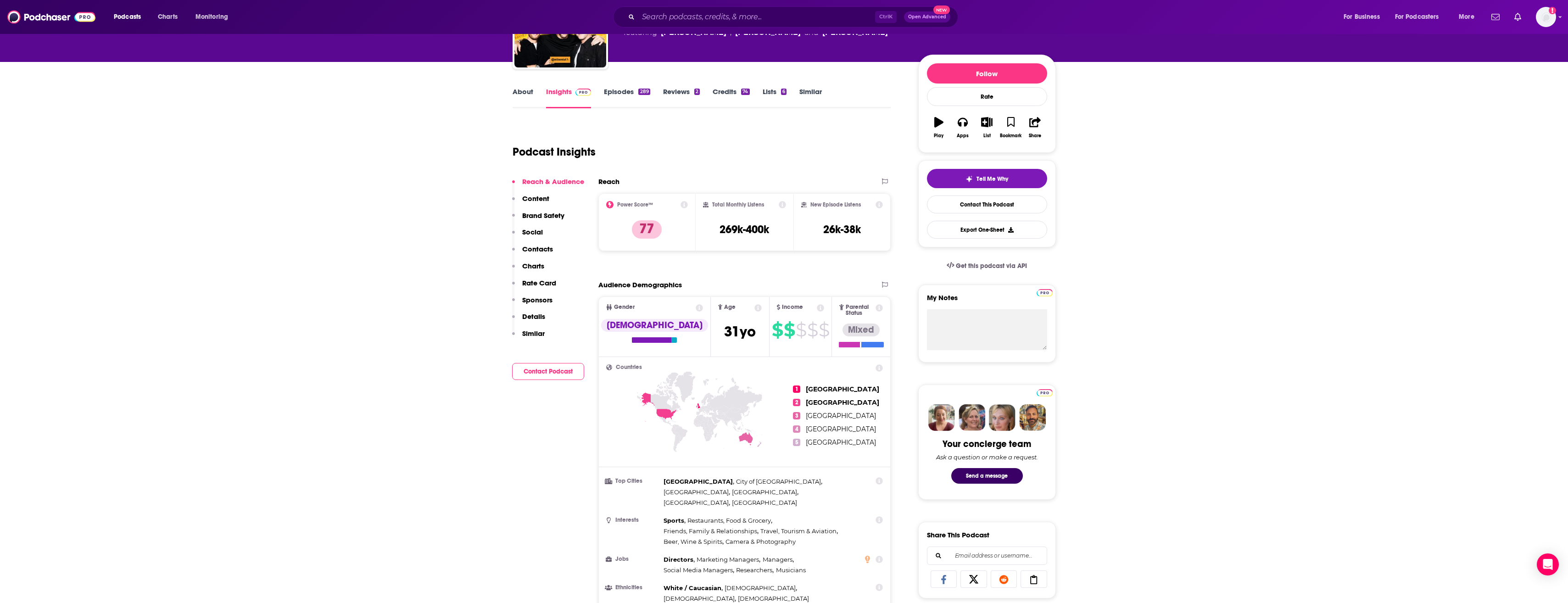
scroll to position [92, 0]
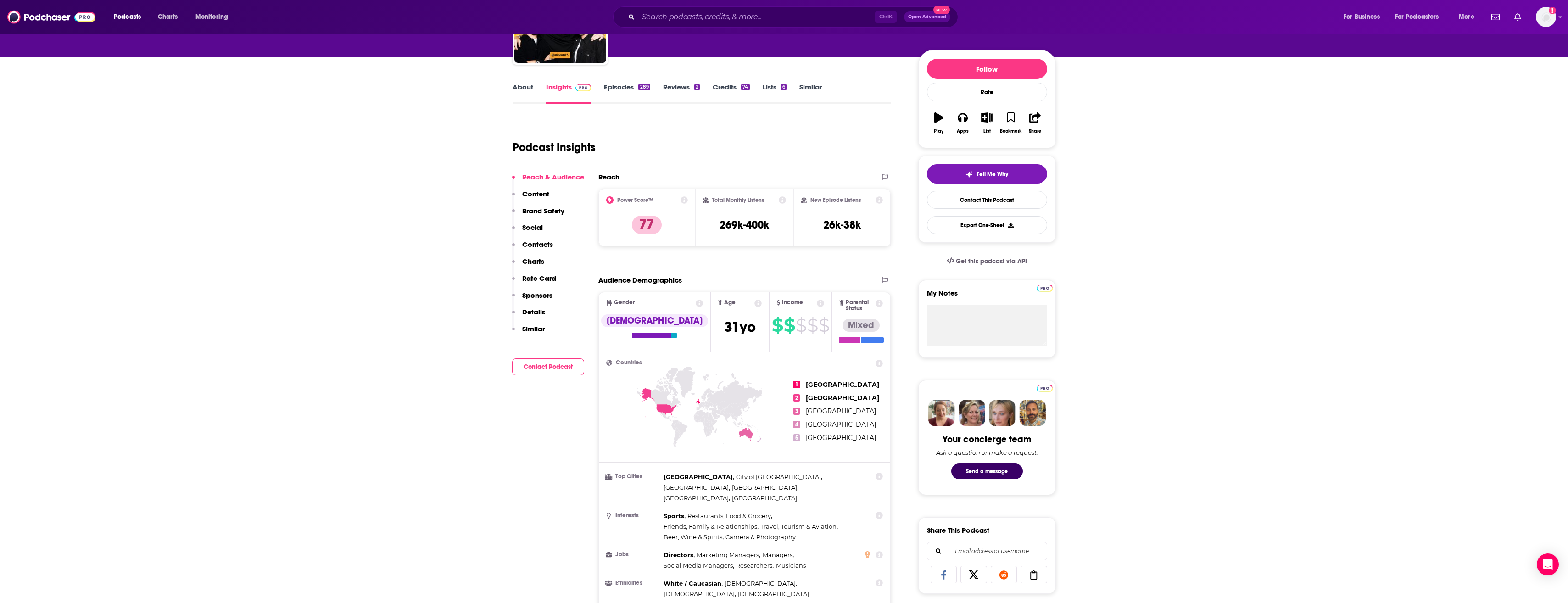
click at [665, 404] on icon at bounding box center [657, 402] width 36 height 29
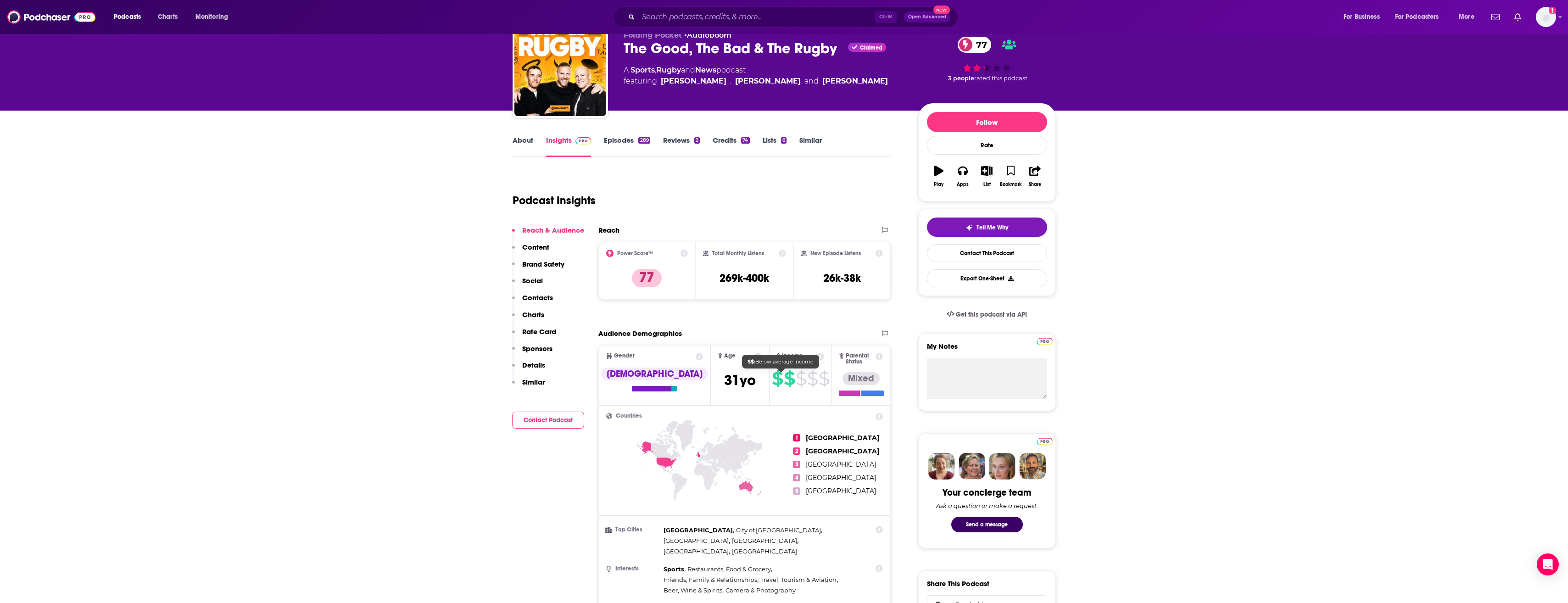
scroll to position [0, 0]
